Goal: Check status: Check status

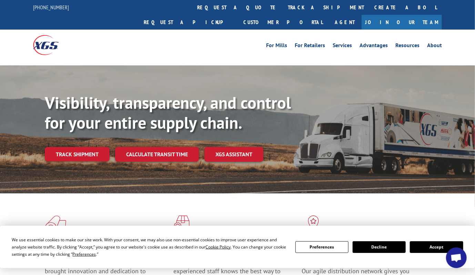
drag, startPoint x: 87, startPoint y: 140, endPoint x: 93, endPoint y: 140, distance: 5.5
click at [87, 147] on link "Track shipment" at bounding box center [77, 154] width 65 height 14
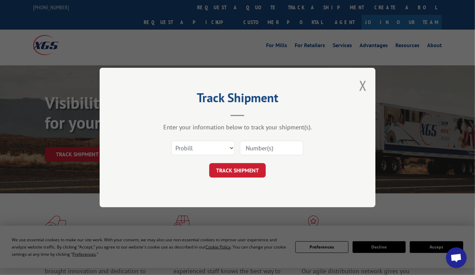
click at [249, 149] on input at bounding box center [271, 148] width 63 height 14
paste input "363540"
type input "363540"
click at [233, 170] on button "TRACK SHIPMENT" at bounding box center [237, 170] width 56 height 14
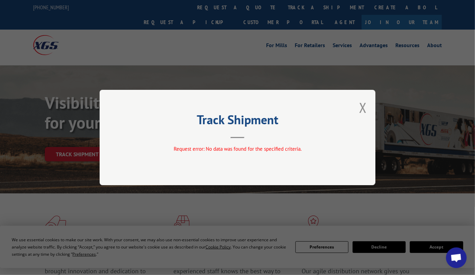
click at [267, 162] on div "Track Shipment Request error: No data was found for the specified criteria." at bounding box center [238, 137] width 276 height 95
click at [361, 107] on button "Close modal" at bounding box center [363, 108] width 8 height 18
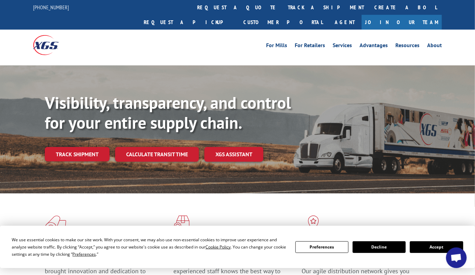
click at [90, 147] on link "Track shipment" at bounding box center [77, 154] width 65 height 14
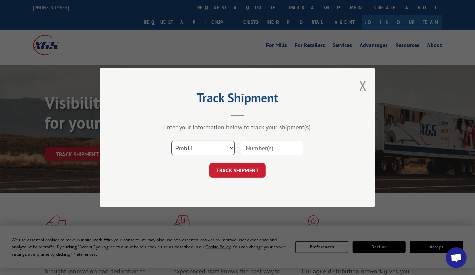
click at [205, 144] on select "Select category... Probill BOL PO" at bounding box center [202, 148] width 63 height 14
select select "bol"
click at [171, 141] on select "Select category... Probill BOL PO" at bounding box center [202, 148] width 63 height 14
drag, startPoint x: 276, startPoint y: 146, endPoint x: 272, endPoint y: 148, distance: 4.3
click at [276, 146] on input at bounding box center [271, 148] width 63 height 14
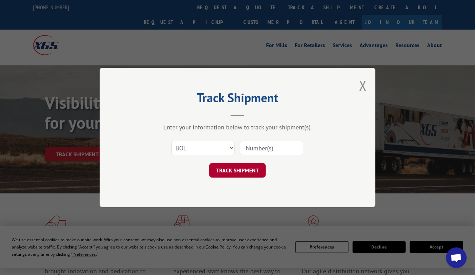
paste input "363540"
type input "363540"
click at [236, 166] on button "TRACK SHIPMENT" at bounding box center [237, 170] width 56 height 14
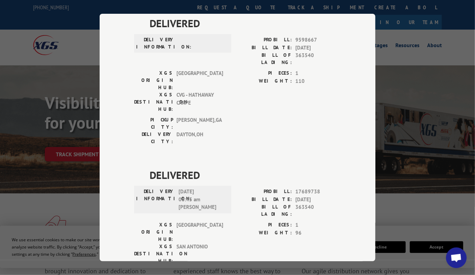
scroll to position [61, 0]
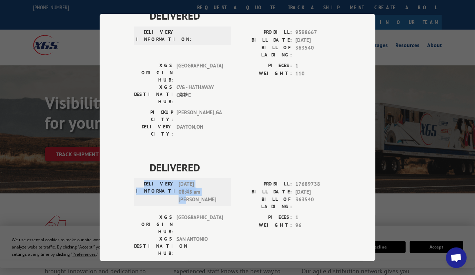
drag, startPoint x: 152, startPoint y: 141, endPoint x: 210, endPoint y: 158, distance: 60.0
click at [210, 180] on div "DELIVERY INFORMATION: [DATE] 08:45 am [PERSON_NAME]" at bounding box center [182, 191] width 93 height 23
copy div "DELIVERY INFORMATION: [DATE] 08:45 am [PERSON_NAME]"
click at [296, 196] on span "363540" at bounding box center [317, 203] width 45 height 14
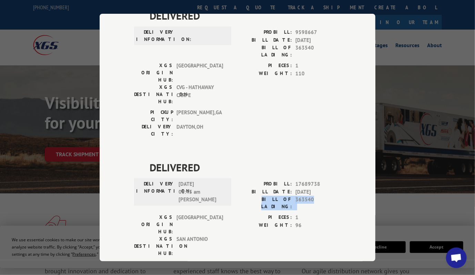
drag, startPoint x: 311, startPoint y: 157, endPoint x: 256, endPoint y: 159, distance: 55.8
click at [256, 196] on div "BILL OF LADING: 363540" at bounding box center [288, 203] width 103 height 14
copy div "BILL OF LADING: 363540"
